Goal: Task Accomplishment & Management: Manage account settings

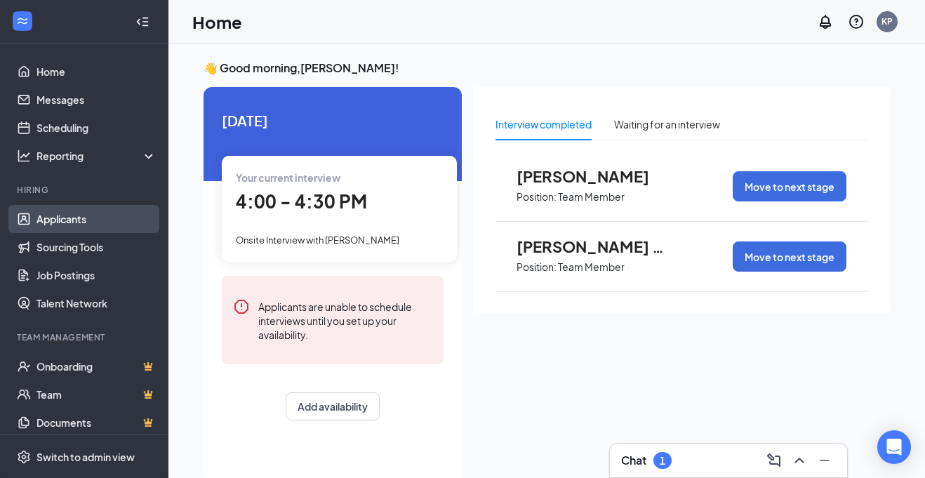
click at [114, 206] on link "Applicants" at bounding box center [96, 219] width 120 height 28
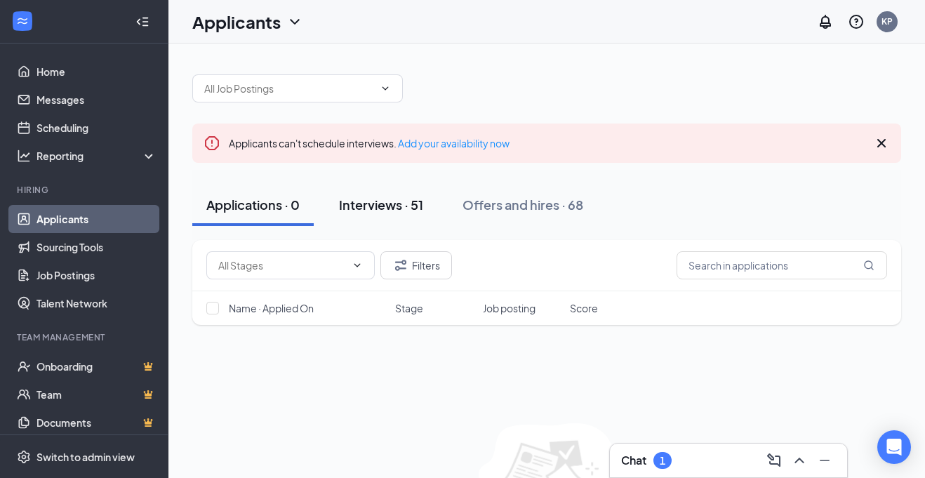
click at [395, 196] on div "Interviews · 51" at bounding box center [381, 205] width 84 height 18
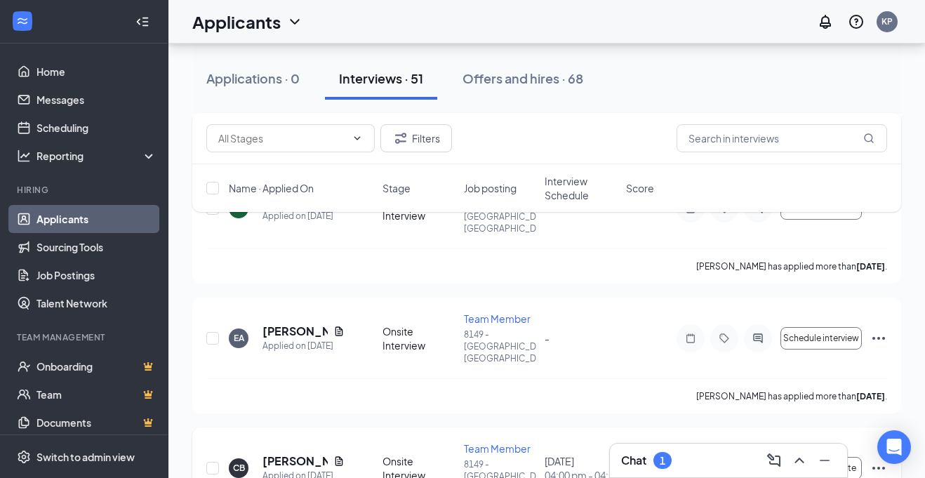
scroll to position [1708, 0]
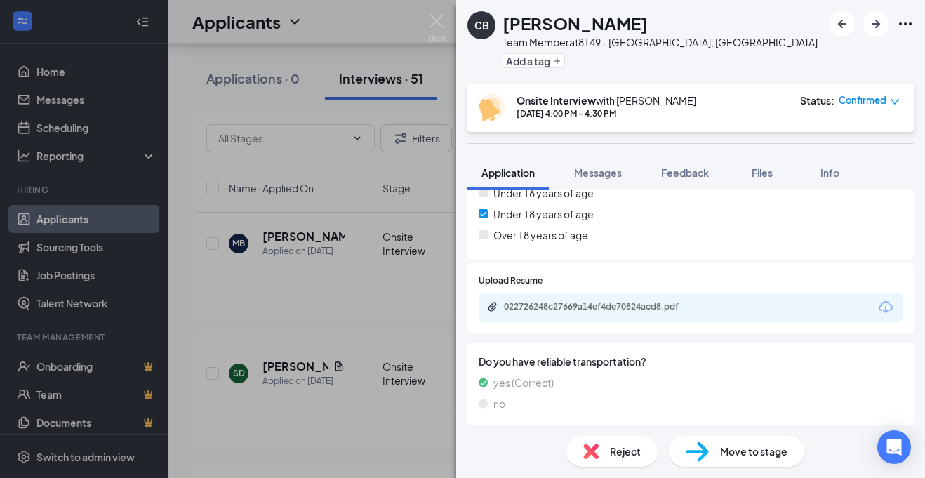
scroll to position [524, 0]
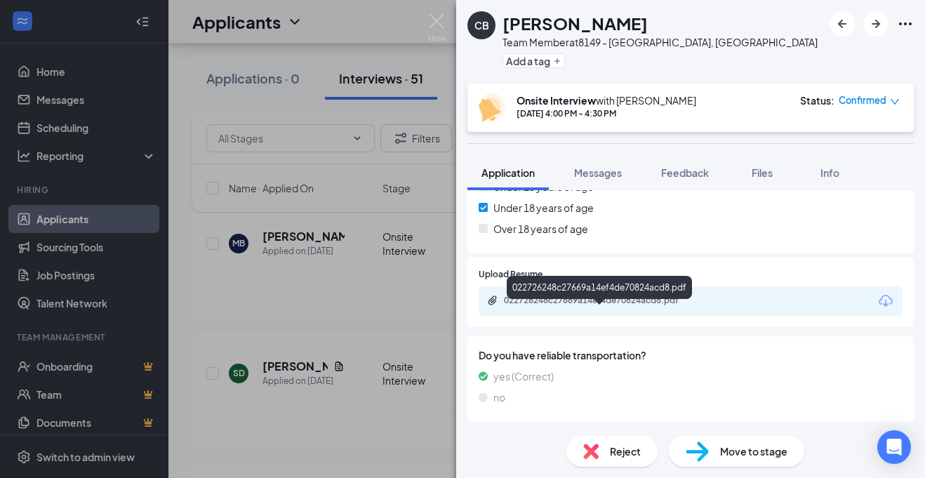
click at [558, 306] on div "022726248c27669a14ef4de70824acd8.pdf" at bounding box center [602, 300] width 196 height 11
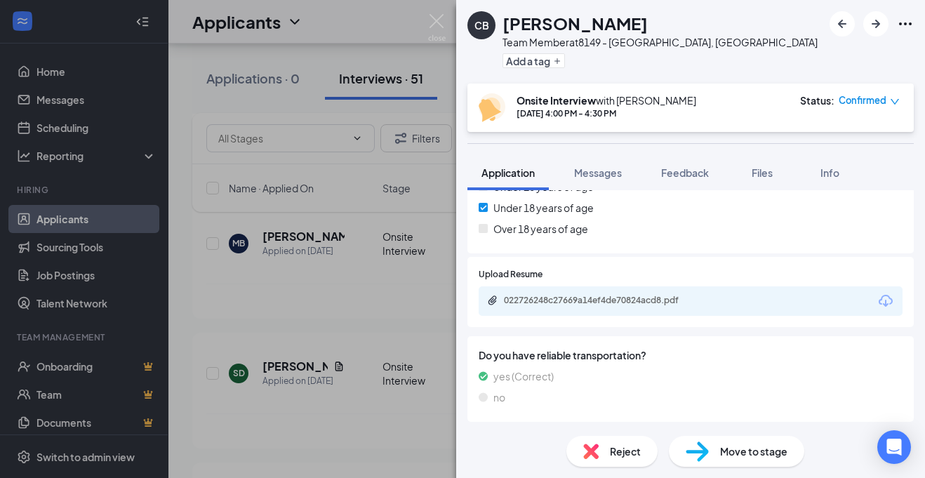
scroll to position [626, 0]
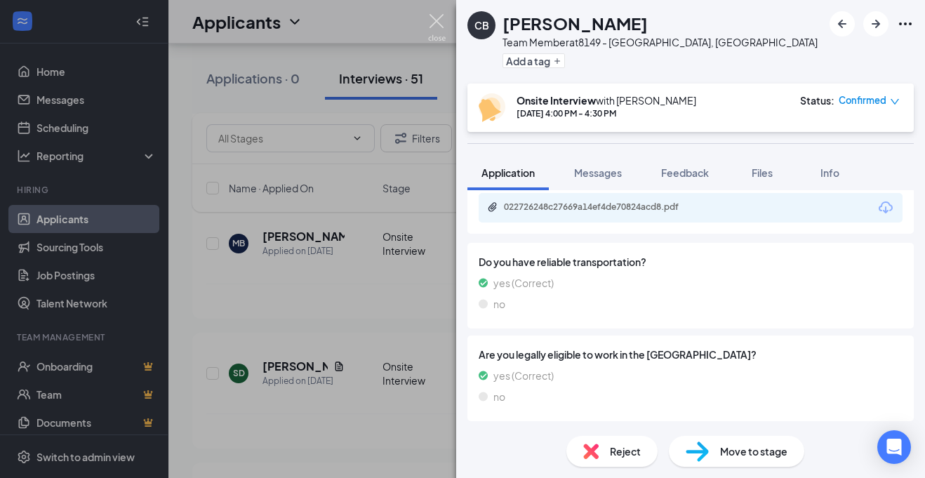
click at [437, 26] on img at bounding box center [437, 27] width 18 height 27
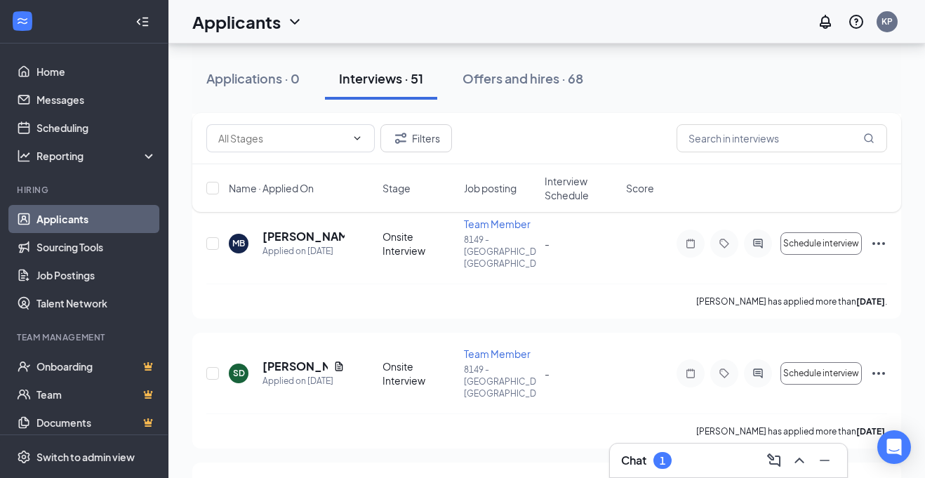
scroll to position [1730, 0]
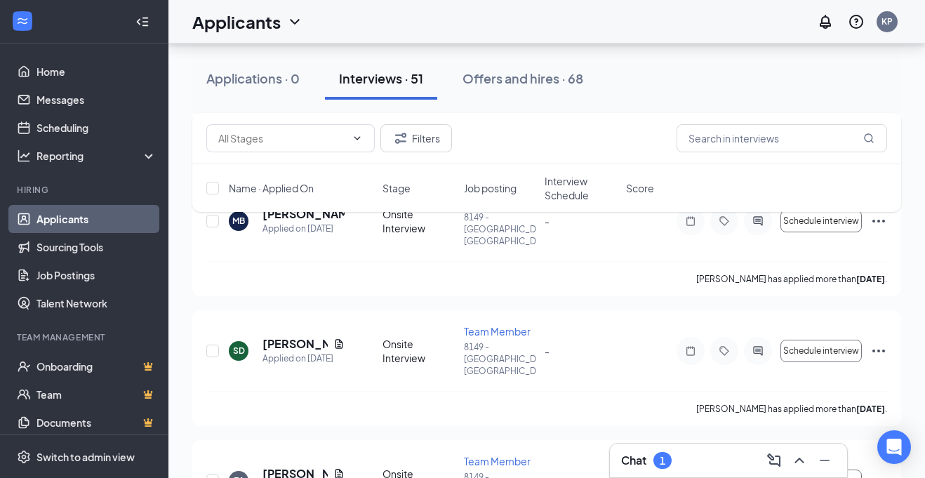
click at [720, 475] on div "Chat 1" at bounding box center [728, 460] width 237 height 34
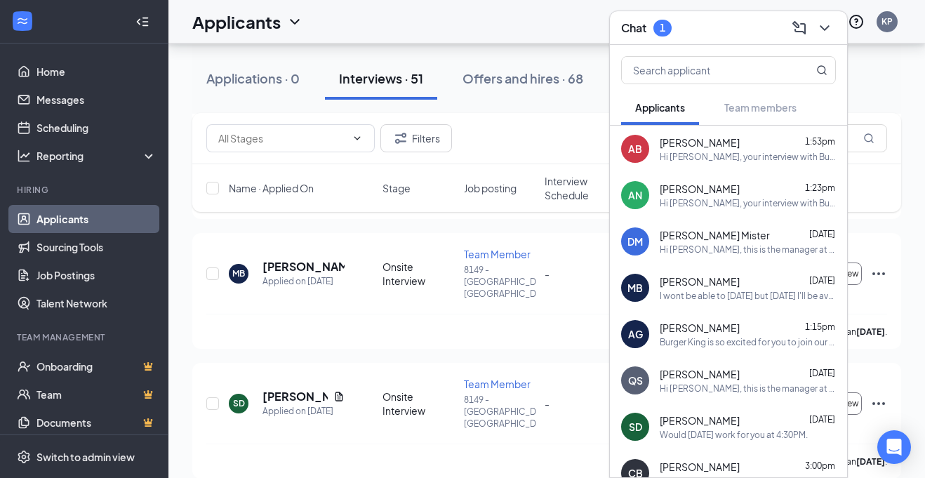
scroll to position [1638, 0]
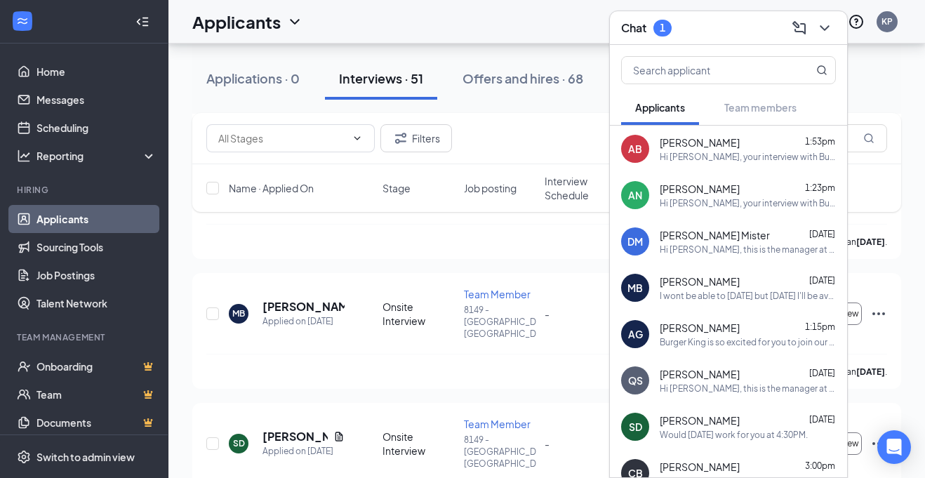
click at [760, 32] on div "Chat 1" at bounding box center [728, 28] width 215 height 22
click at [827, 36] on button at bounding box center [824, 28] width 22 height 22
click at [765, 32] on div "Chat 1" at bounding box center [728, 28] width 215 height 22
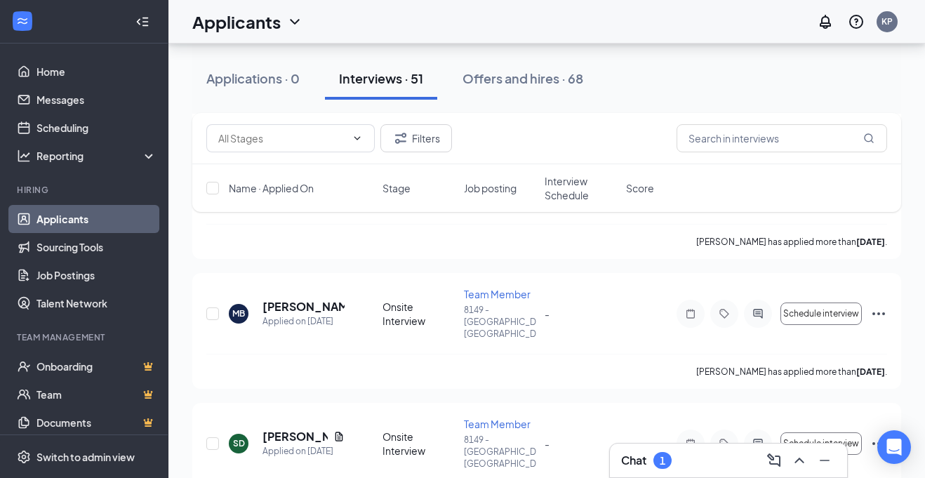
click at [831, 27] on icon "Notifications" at bounding box center [825, 21] width 17 height 17
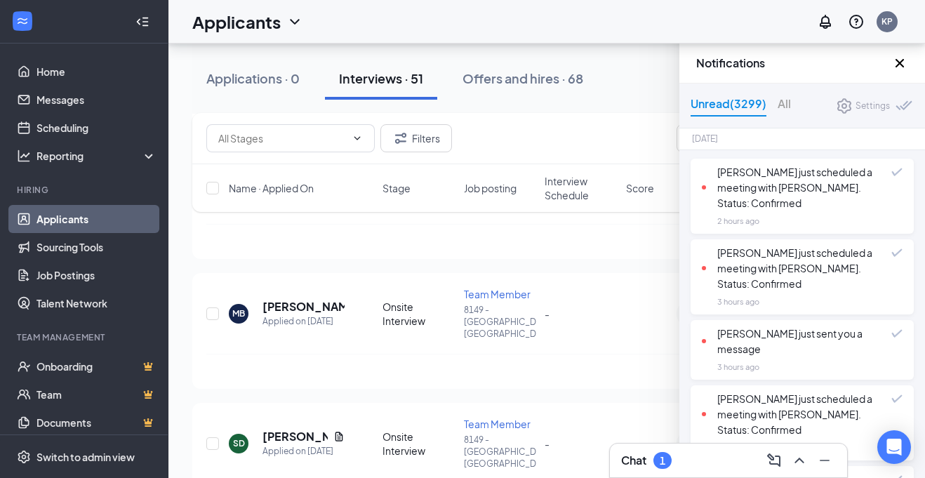
click at [899, 67] on icon "Cross" at bounding box center [899, 63] width 17 height 17
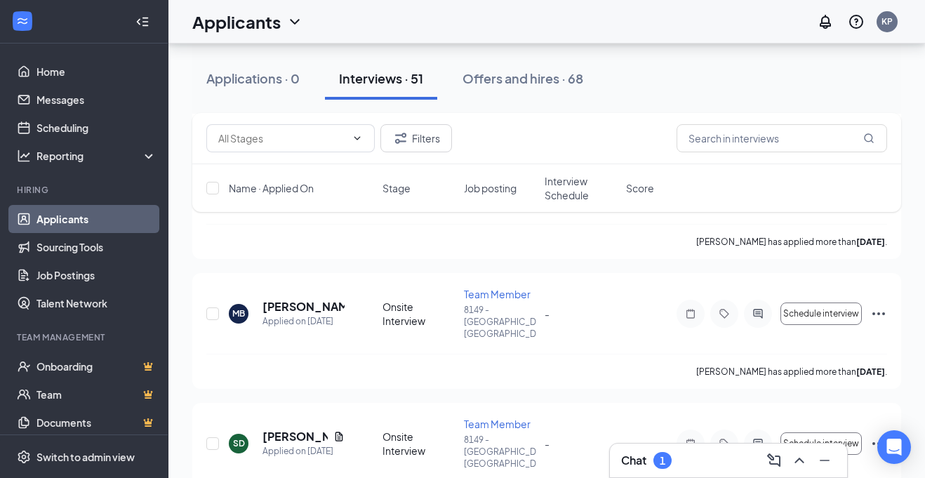
click at [429, 214] on div "Filters Name · Applied On Stage Job posting Interview Schedule Score" at bounding box center [546, 169] width 709 height 113
